Goal: Task Accomplishment & Management: Use online tool/utility

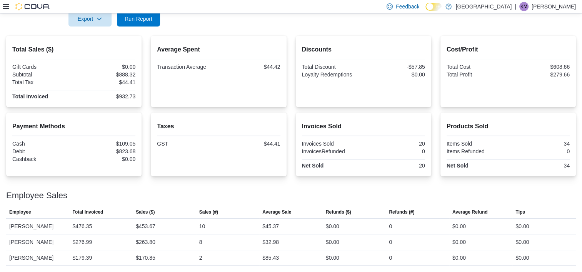
scroll to position [46, 0]
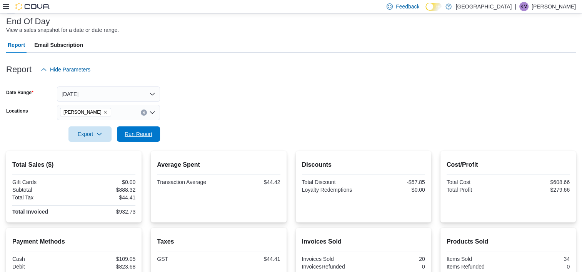
drag, startPoint x: 157, startPoint y: 128, endPoint x: 220, endPoint y: 115, distance: 64.8
click at [156, 128] on button "Run Report" at bounding box center [138, 134] width 43 height 15
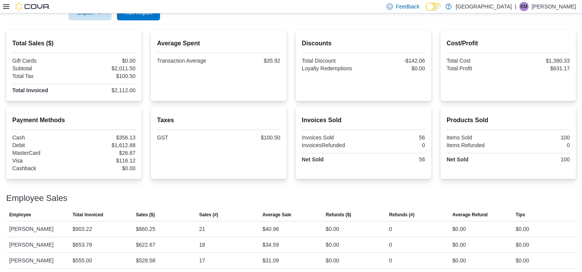
scroll to position [170, 0]
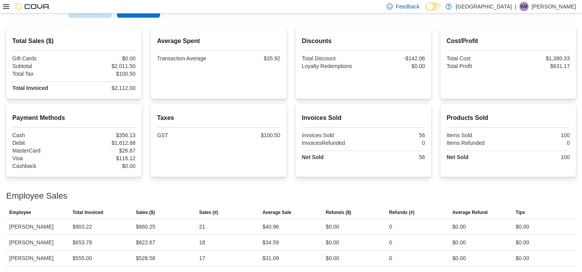
click at [156, 17] on button "Run Report" at bounding box center [138, 9] width 43 height 15
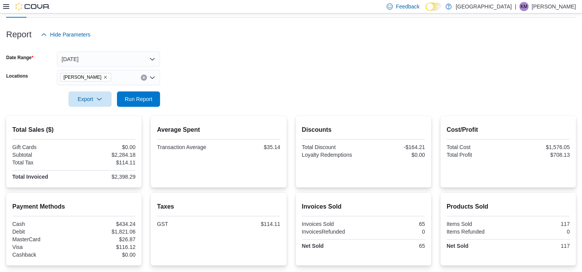
scroll to position [0, 0]
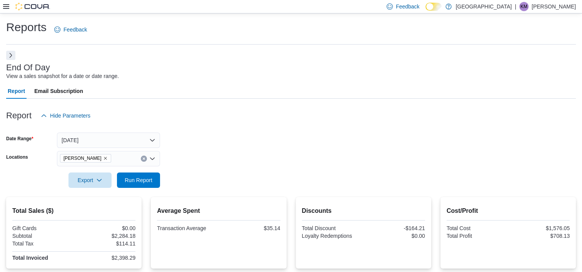
click at [7, 5] on icon at bounding box center [6, 6] width 6 height 6
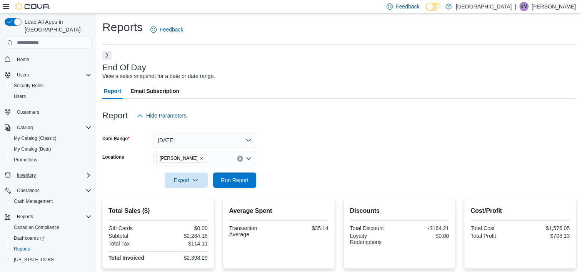
scroll to position [8, 0]
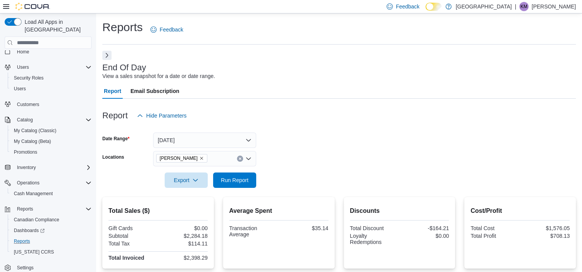
click at [34, 237] on div "Reports" at bounding box center [51, 241] width 81 height 9
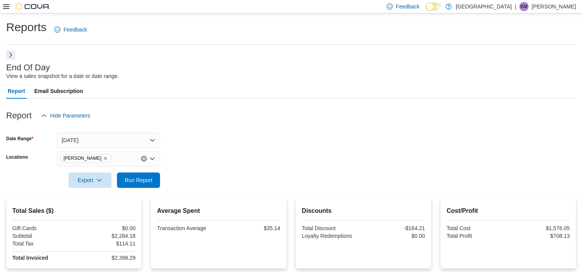
click at [8, 52] on button "Next" at bounding box center [10, 54] width 9 height 9
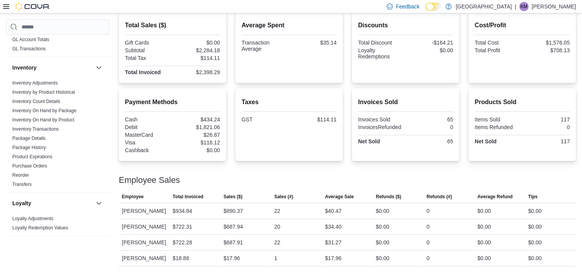
scroll to position [269, 0]
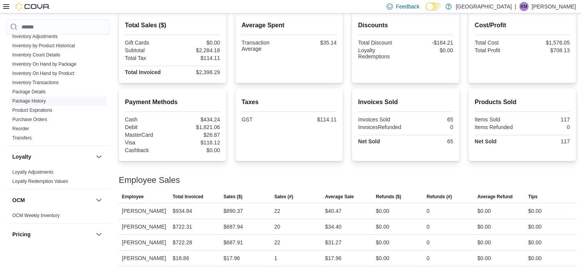
click at [42, 98] on link "Package History" at bounding box center [28, 100] width 33 height 5
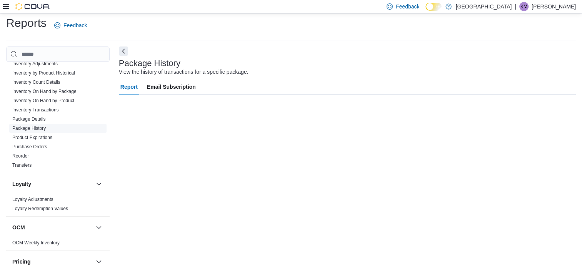
scroll to position [4, 0]
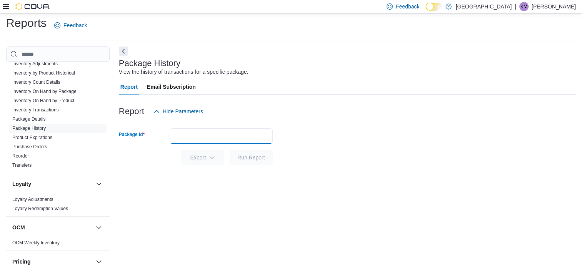
click at [238, 132] on input "Package Id" at bounding box center [221, 135] width 103 height 15
paste input "**********"
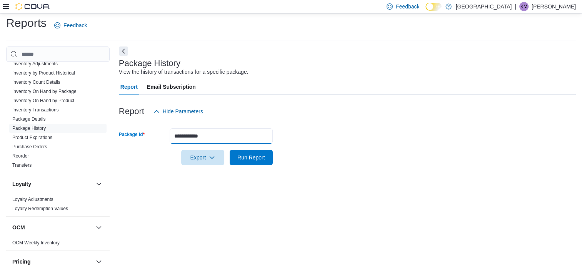
type input "**********"
click at [230, 150] on button "Run Report" at bounding box center [251, 157] width 43 height 15
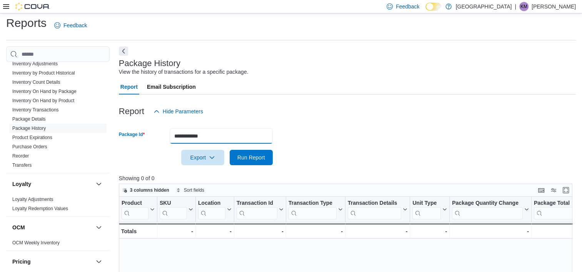
drag, startPoint x: 231, startPoint y: 135, endPoint x: -2, endPoint y: 142, distance: 232.5
click at [0, 142] on html "Feedback Dark Mode [GEOGRAPHIC_DATA] | KM [PERSON_NAME] Reports Feedback Cash M…" at bounding box center [291, 132] width 582 height 272
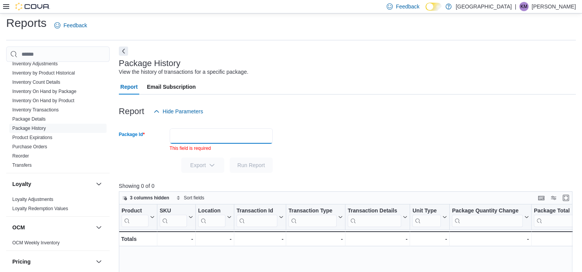
click at [182, 133] on input "Package Id" at bounding box center [221, 135] width 103 height 15
paste input "*********"
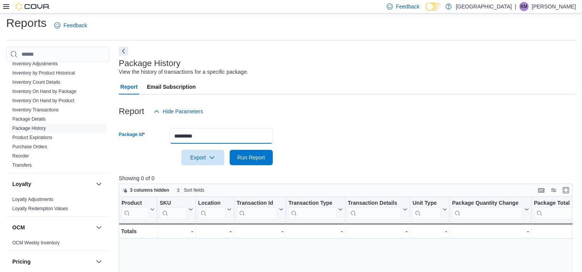
type input "*********"
click at [230, 150] on button "Run Report" at bounding box center [251, 157] width 43 height 15
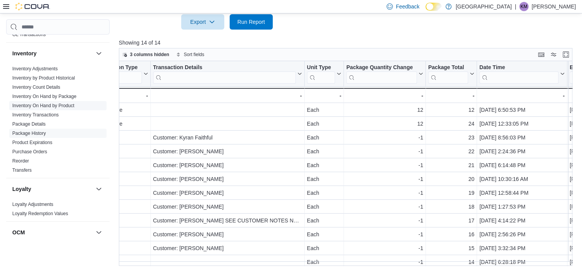
scroll to position [192, 0]
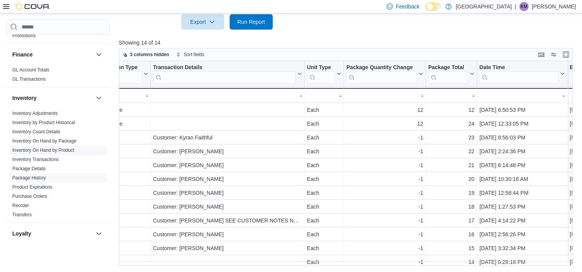
click at [68, 150] on link "Inventory On Hand by Product" at bounding box center [43, 150] width 62 height 5
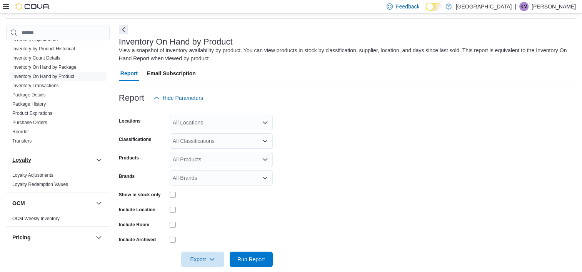
scroll to position [231, 0]
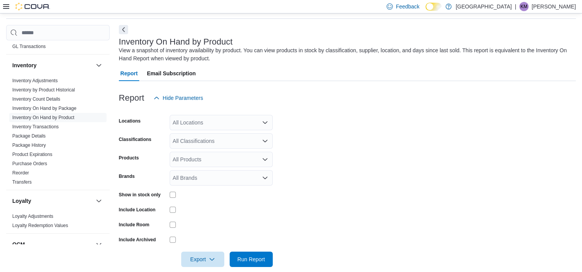
click at [208, 121] on div "All Locations" at bounding box center [221, 122] width 103 height 15
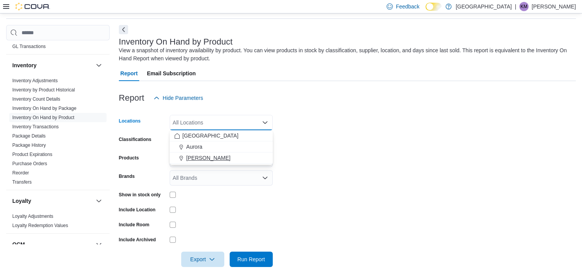
click at [206, 159] on span "[PERSON_NAME]" at bounding box center [208, 158] width 44 height 8
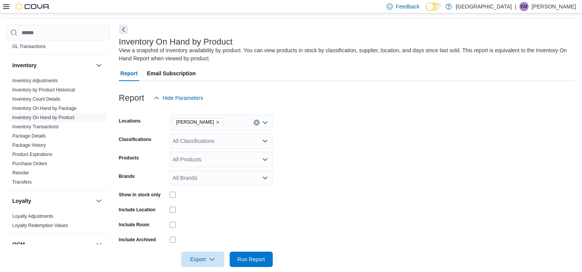
click at [292, 155] on form "Locations Aurora Cannabis Classifications All Classifications Products All Prod…" at bounding box center [347, 187] width 457 height 162
click at [244, 144] on div "All Classifications" at bounding box center [221, 140] width 103 height 15
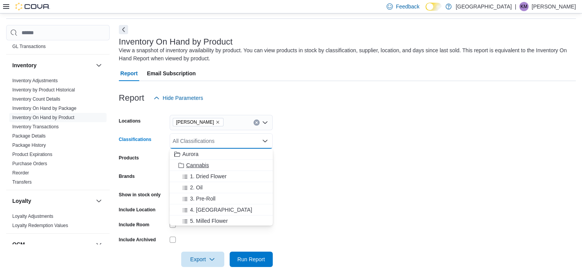
click at [252, 165] on div "Cannabis" at bounding box center [221, 166] width 94 height 8
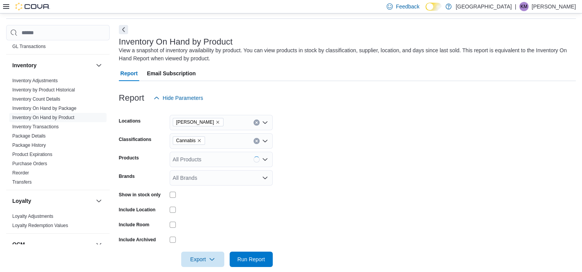
click at [340, 156] on form "Locations Aurora Cannabis Classifications Cannabis Products All Products Brands…" at bounding box center [347, 187] width 457 height 162
click at [255, 257] on span "Run Report" at bounding box center [251, 259] width 28 height 8
click at [252, 251] on form "Locations Aurora Cannabis Classifications Cannabis Products All Products Brands…" at bounding box center [347, 187] width 457 height 162
click at [259, 260] on span "Run Report" at bounding box center [251, 259] width 28 height 8
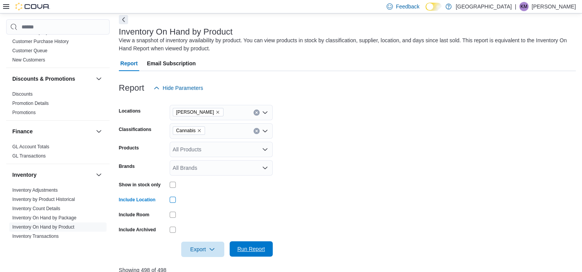
scroll to position [77, 0]
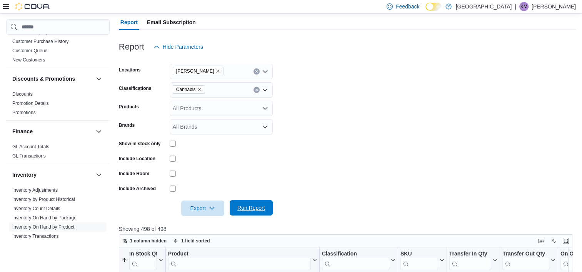
click at [271, 208] on button "Run Report" at bounding box center [251, 207] width 43 height 15
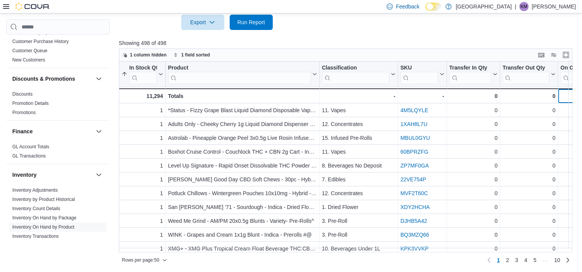
scroll to position [0, 35]
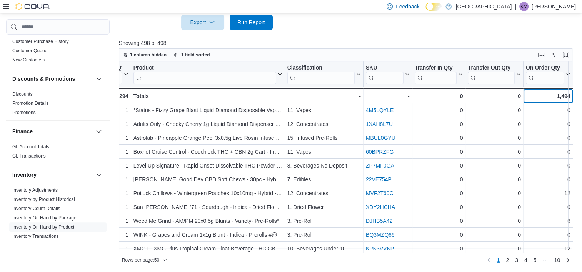
drag, startPoint x: 572, startPoint y: 89, endPoint x: 579, endPoint y: 94, distance: 7.9
click at [577, 94] on div "1 column hidden 1 field sorted In Stock Qty Sorted ascending . Click to view co…" at bounding box center [348, 157] width 458 height 218
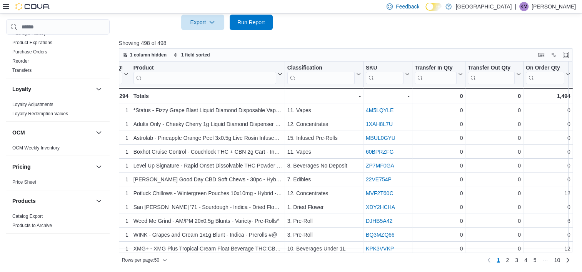
scroll to position [423, 0]
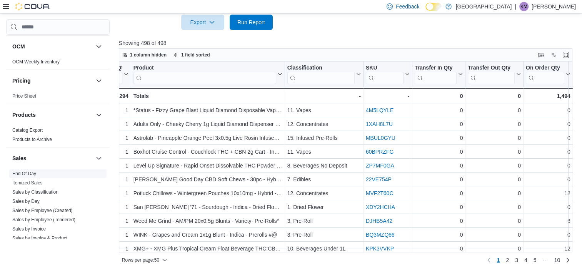
click at [23, 174] on link "End Of Day" at bounding box center [24, 173] width 24 height 5
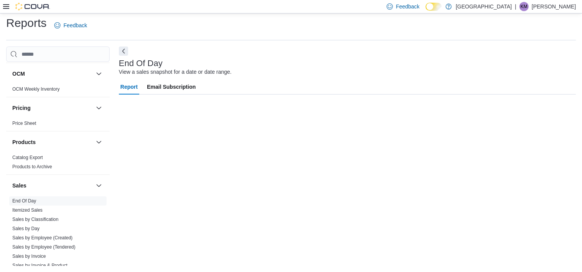
scroll to position [4, 0]
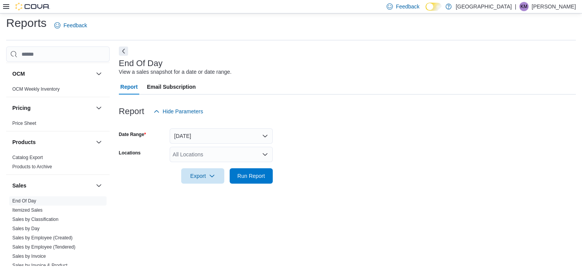
click at [195, 158] on div "All Locations" at bounding box center [221, 154] width 103 height 15
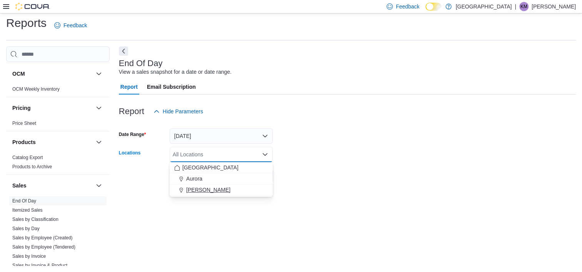
click at [192, 192] on span "[PERSON_NAME]" at bounding box center [208, 190] width 44 height 8
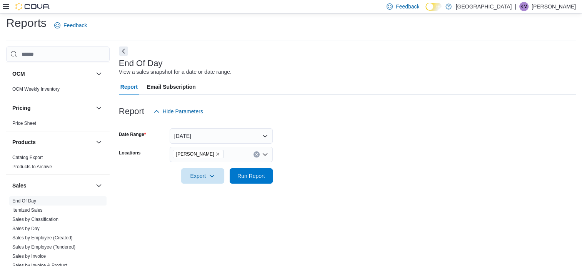
click at [202, 227] on div "End Of Day View a sales snapshot for a date or date range. Report Email Subscri…" at bounding box center [347, 157] width 457 height 220
click at [239, 175] on span "Run Report" at bounding box center [251, 176] width 28 height 8
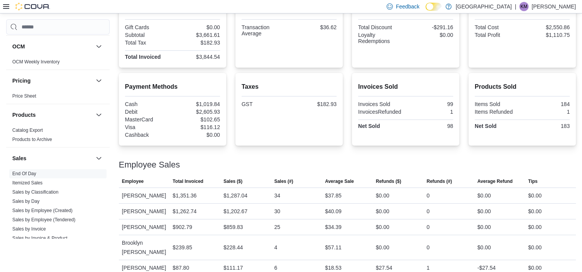
scroll to position [202, 0]
